Goal: Find specific page/section: Find specific page/section

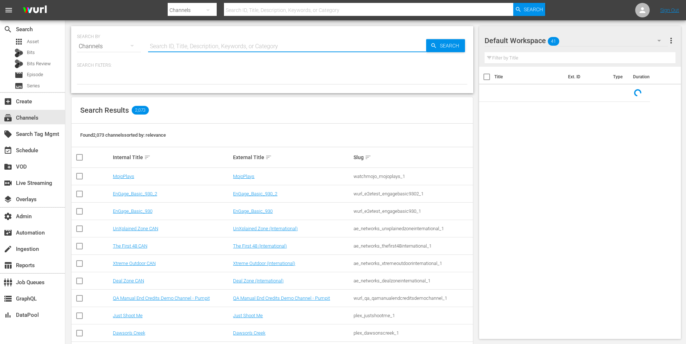
click at [212, 47] on input "text" at bounding box center [287, 46] width 278 height 17
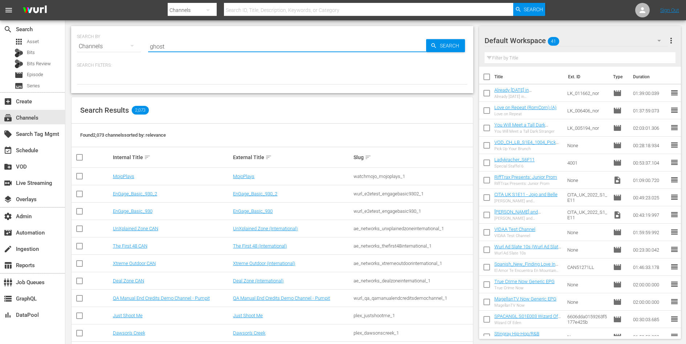
type input "ghost"
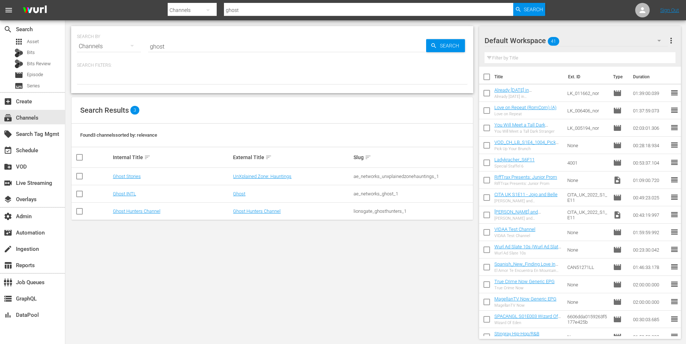
click at [295, 175] on div "UnXplained Zone: Hauntings" at bounding box center [292, 176] width 118 height 5
drag, startPoint x: 255, startPoint y: 196, endPoint x: 235, endPoint y: 196, distance: 19.6
click at [235, 196] on td "Ghost" at bounding box center [292, 193] width 120 height 17
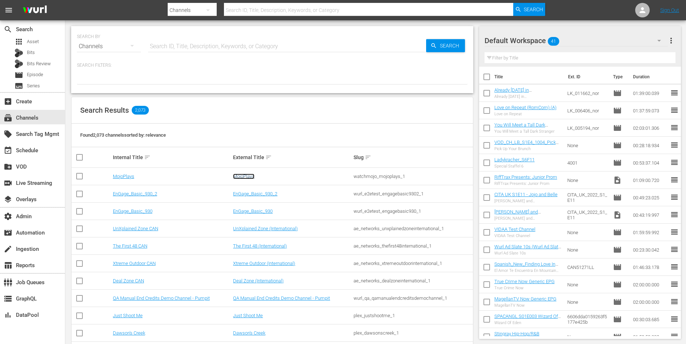
click at [243, 175] on link "MojoPlays" at bounding box center [243, 176] width 21 height 5
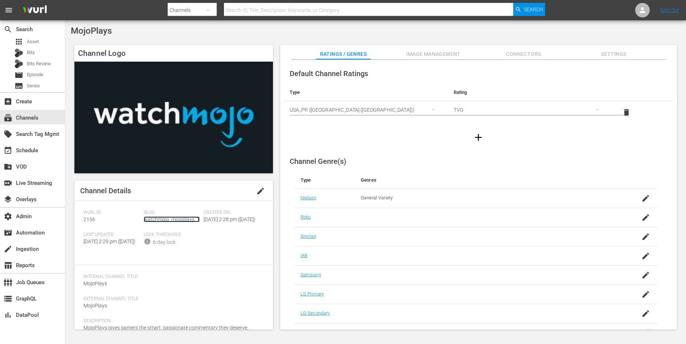
click at [166, 217] on link "watchmojo_mojoplays_1" at bounding box center [172, 220] width 56 height 6
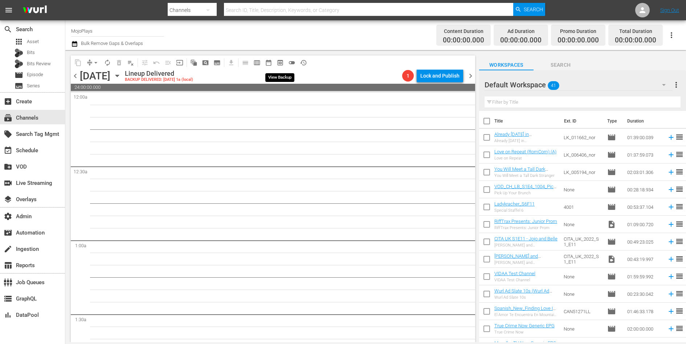
click at [280, 59] on span "preview_outlined" at bounding box center [279, 62] width 7 height 7
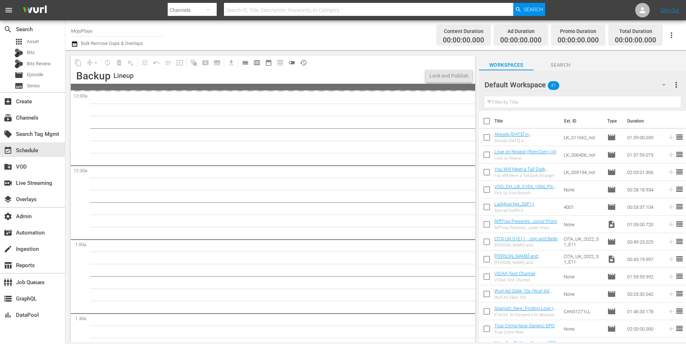
click at [353, 34] on div "Channel Title MojoPlays Bulk Remove Gaps & Overlaps" at bounding box center [237, 35] width 332 height 26
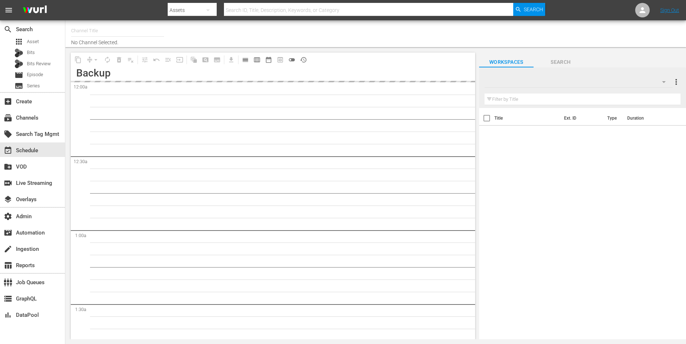
type input "MojoPlays (2156)"
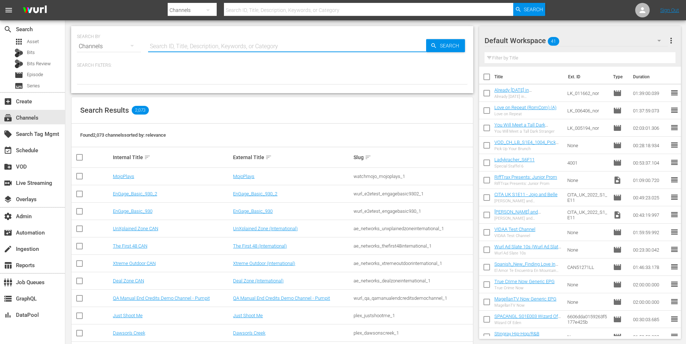
click at [231, 45] on input "text" at bounding box center [287, 46] width 278 height 17
type input "j"
type input "hungry"
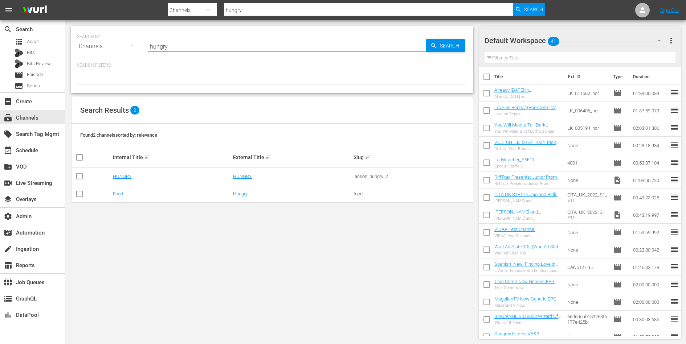
click at [361, 193] on div "food" at bounding box center [412, 193] width 118 height 5
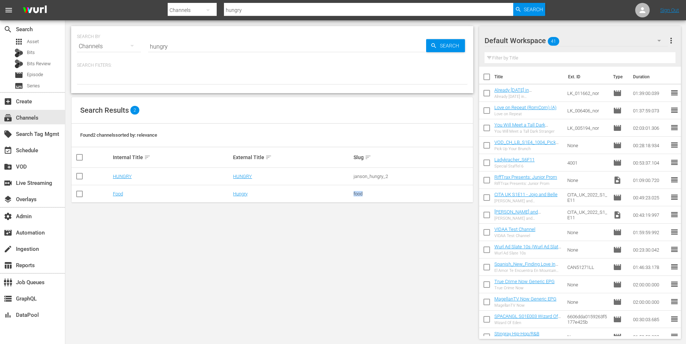
click at [361, 193] on div "food" at bounding box center [412, 193] width 118 height 5
copy div "food"
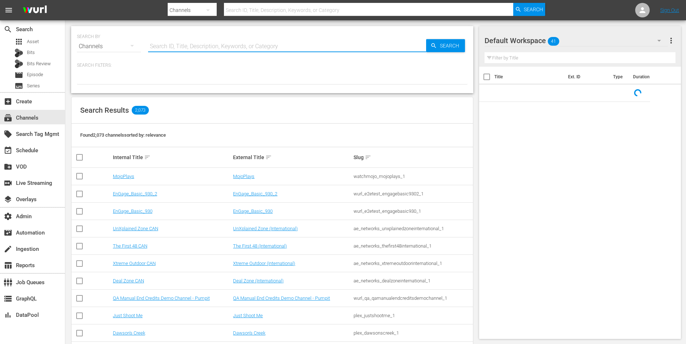
click at [264, 42] on input "text" at bounding box center [287, 46] width 278 height 17
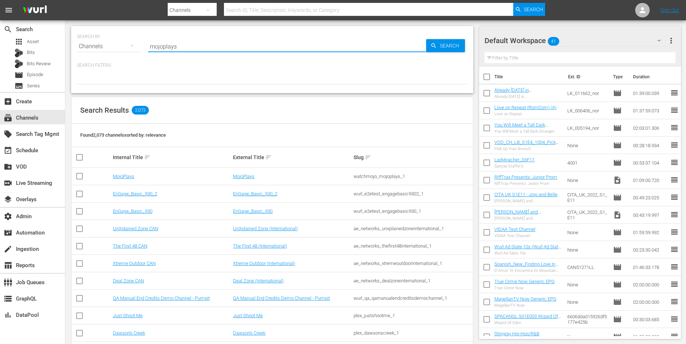
type input "mojoplays"
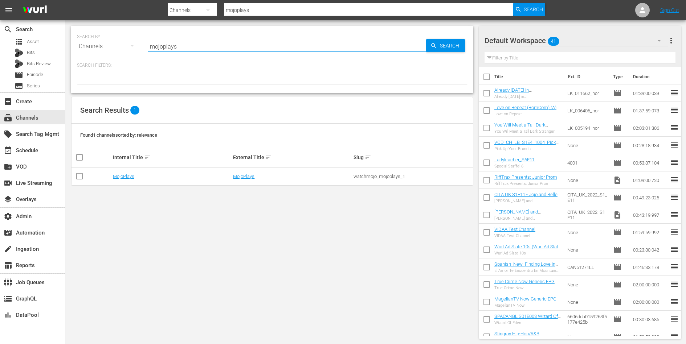
click at [128, 172] on td "MojoPlays" at bounding box center [172, 176] width 120 height 17
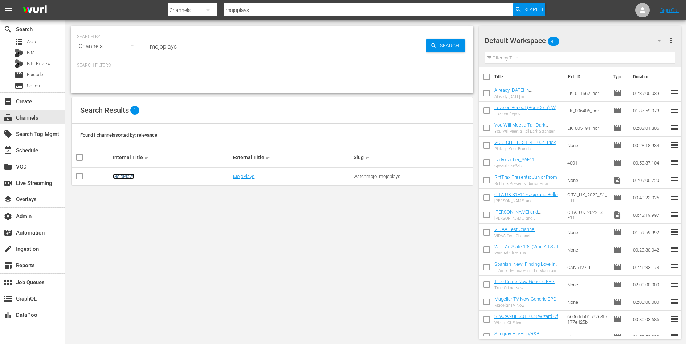
click at [128, 174] on link "MojoPlays" at bounding box center [123, 176] width 21 height 5
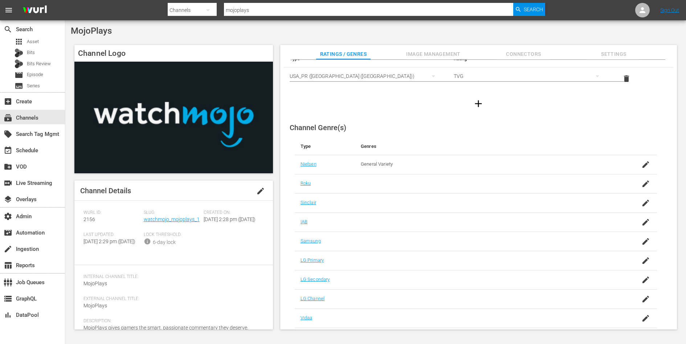
scroll to position [39, 0]
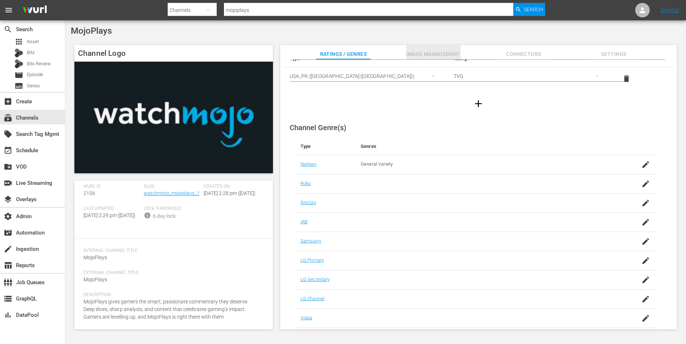
click at [424, 55] on span "Image Management" at bounding box center [433, 54] width 54 height 9
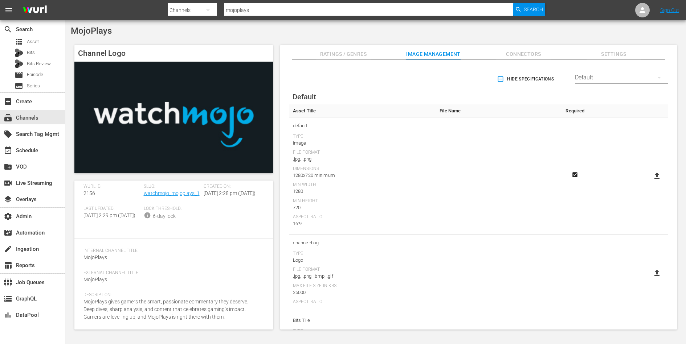
click at [301, 126] on span "default" at bounding box center [363, 125] width 140 height 9
click at [530, 51] on span "Connectors" at bounding box center [523, 54] width 54 height 9
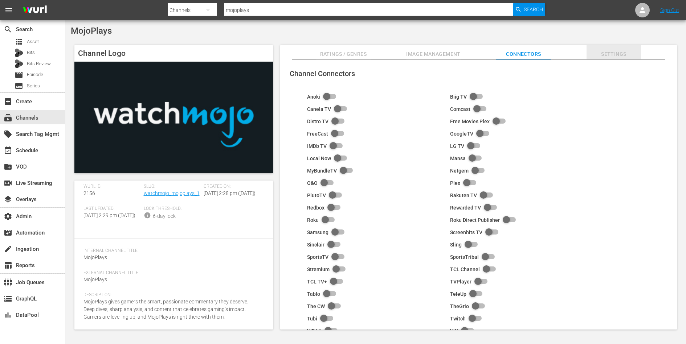
click at [623, 58] on span "Settings" at bounding box center [613, 54] width 54 height 9
